Goal: Information Seeking & Learning: Learn about a topic

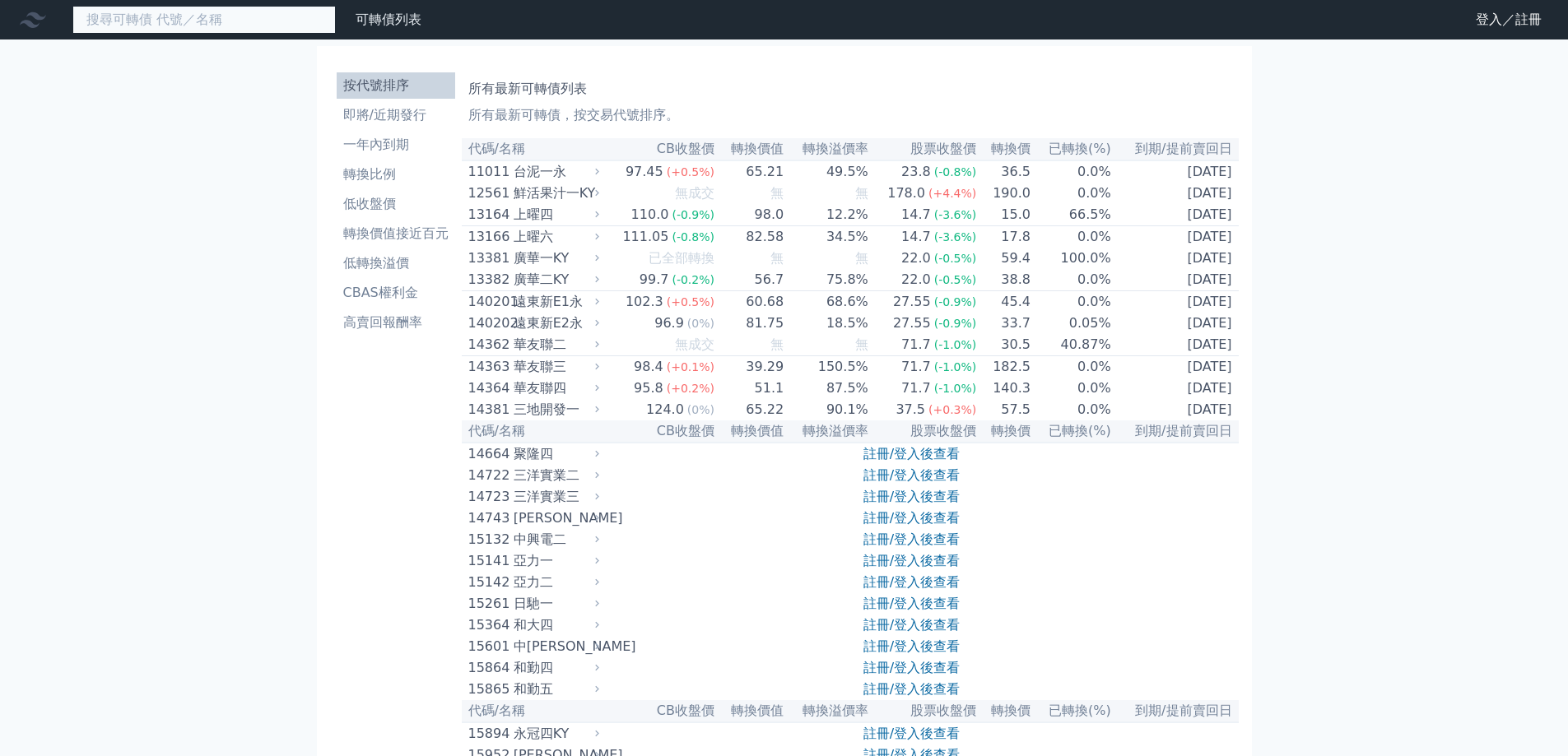
click at [244, 17] on input at bounding box center [204, 20] width 263 height 28
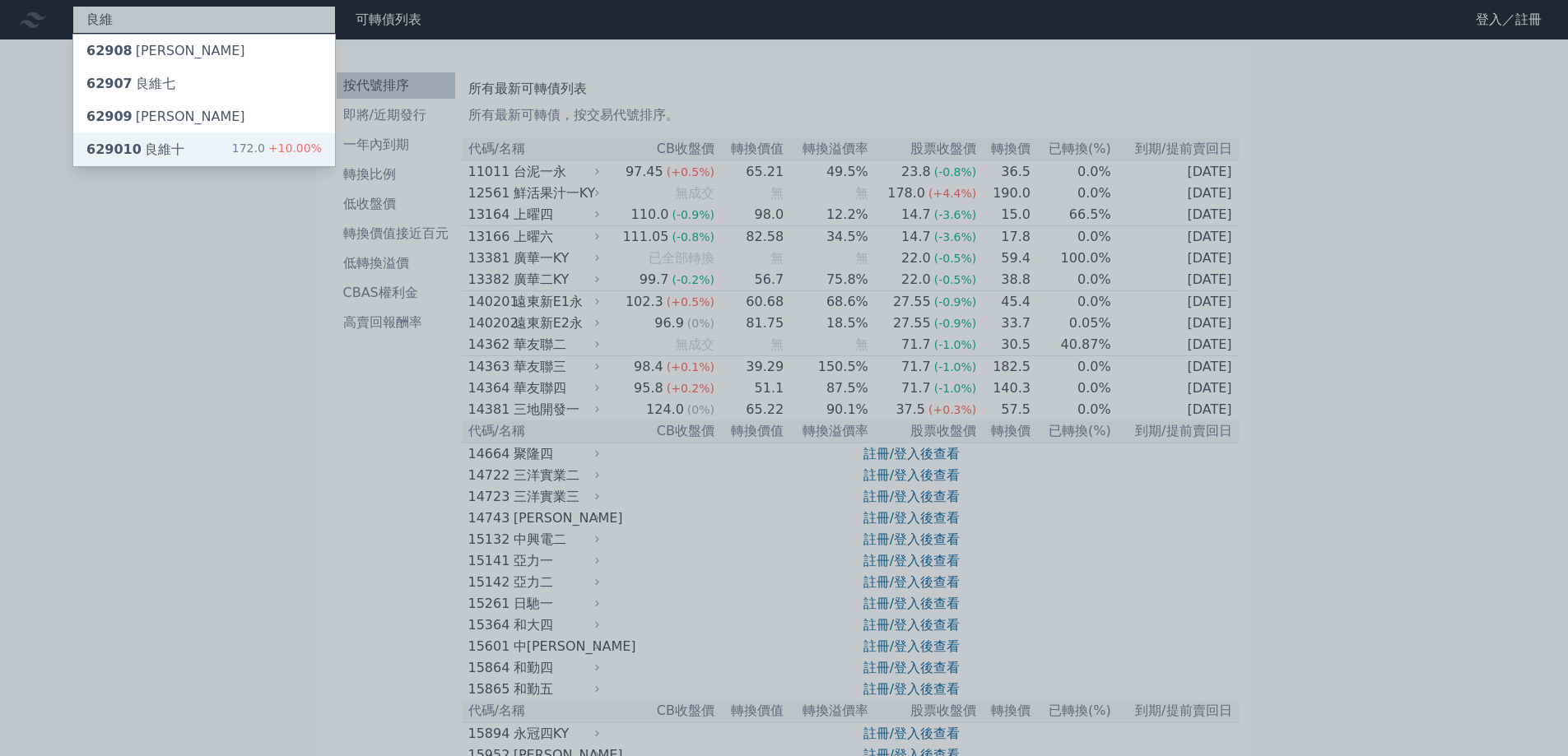
type input "良維"
click at [229, 147] on div "629010 良維十 172.0 +10.00%" at bounding box center [204, 150] width 262 height 33
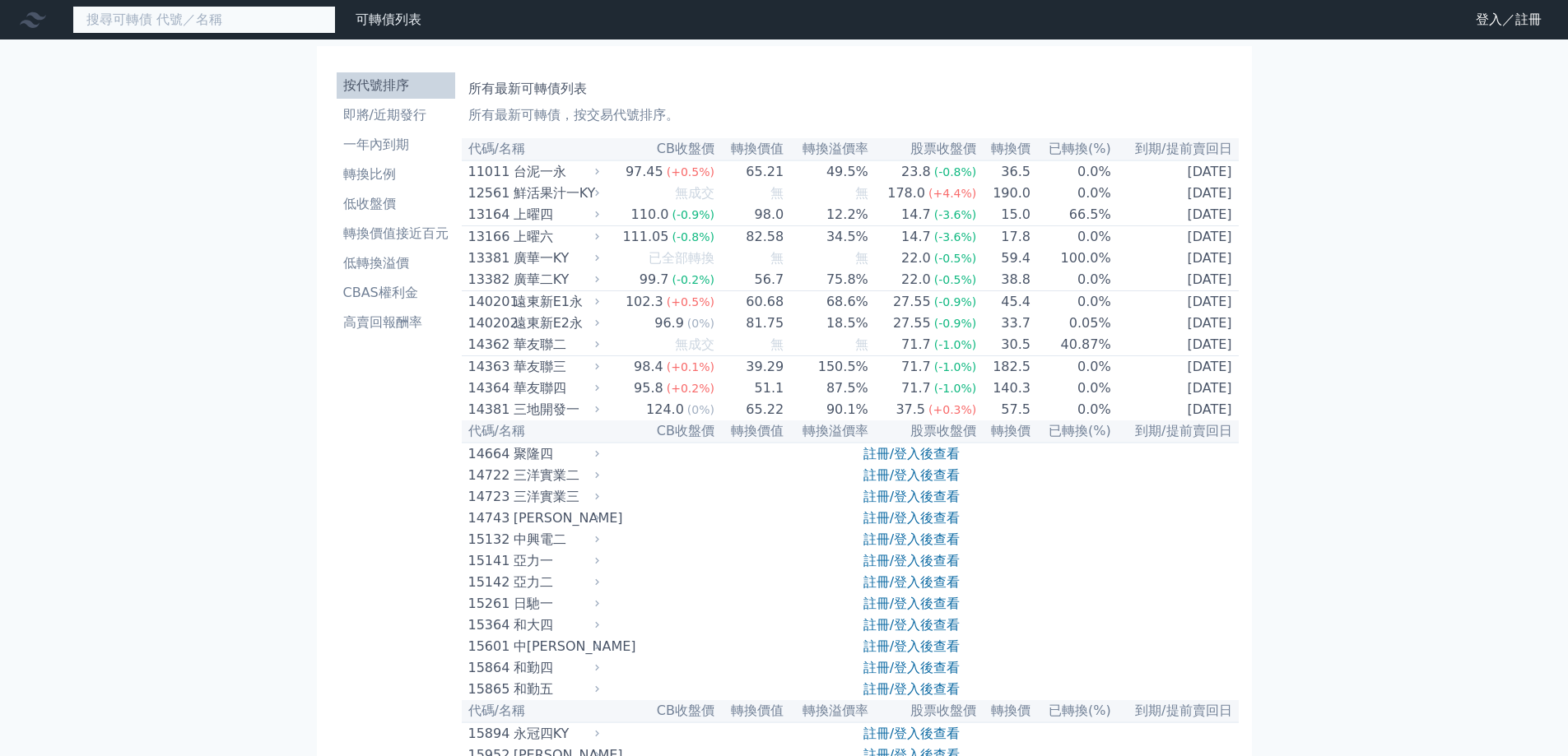
click at [239, 26] on input at bounding box center [204, 20] width 263 height 28
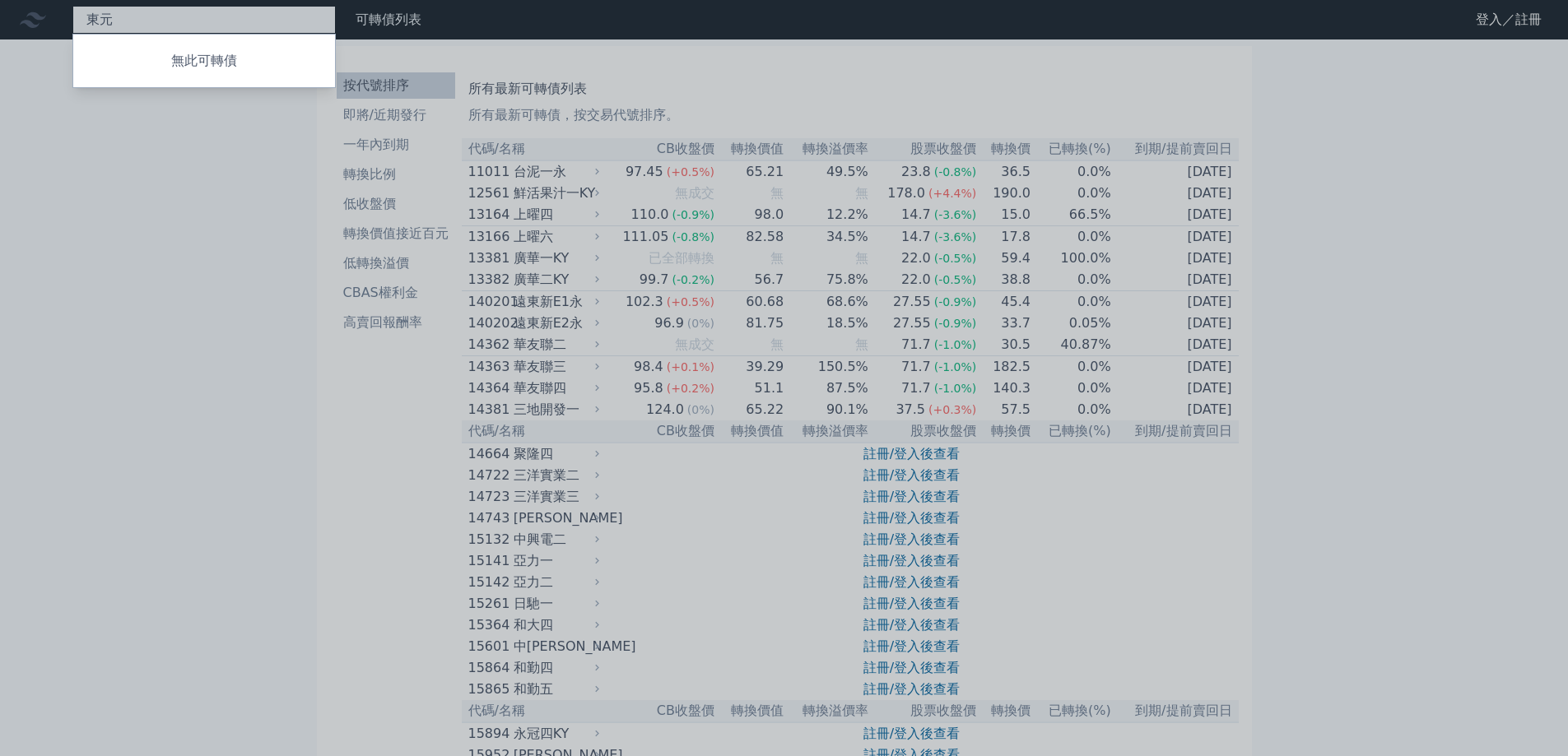
type input "東"
type input "毅"
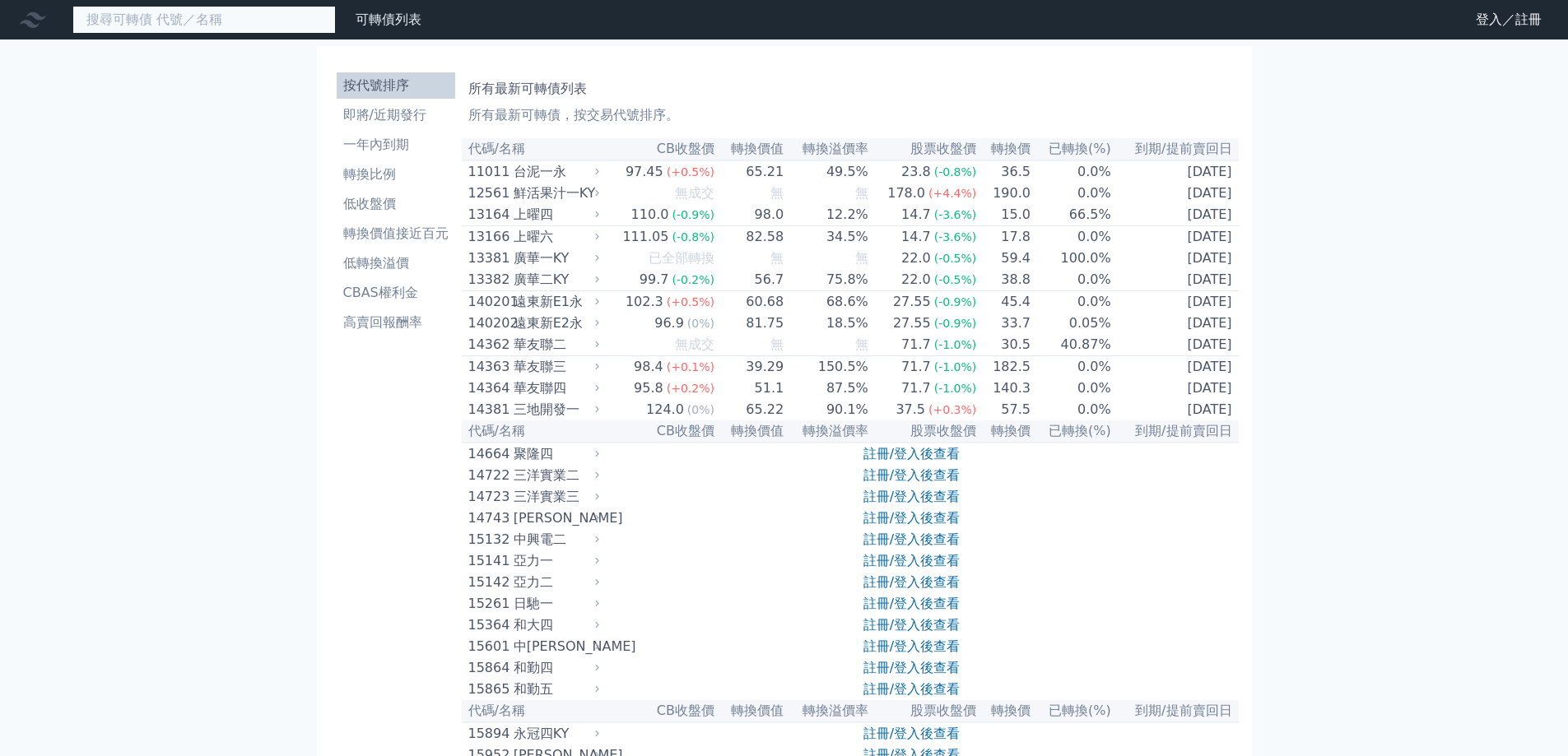
click at [230, 22] on input at bounding box center [204, 20] width 263 height 28
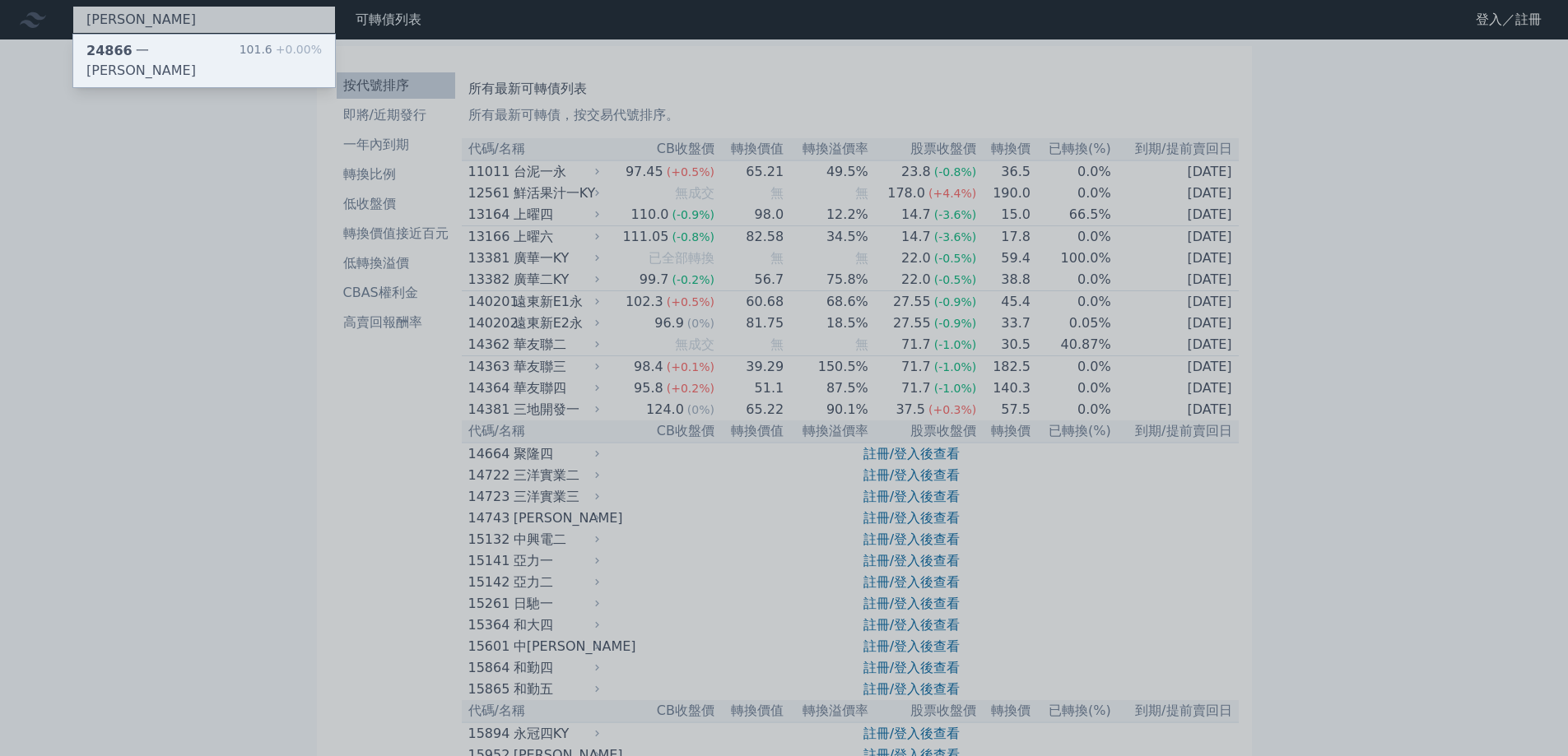
type input "[PERSON_NAME]"
click at [234, 52] on div "24866 一詮六 101.6 +0.00%" at bounding box center [204, 61] width 262 height 52
